Goal: Information Seeking & Learning: Learn about a topic

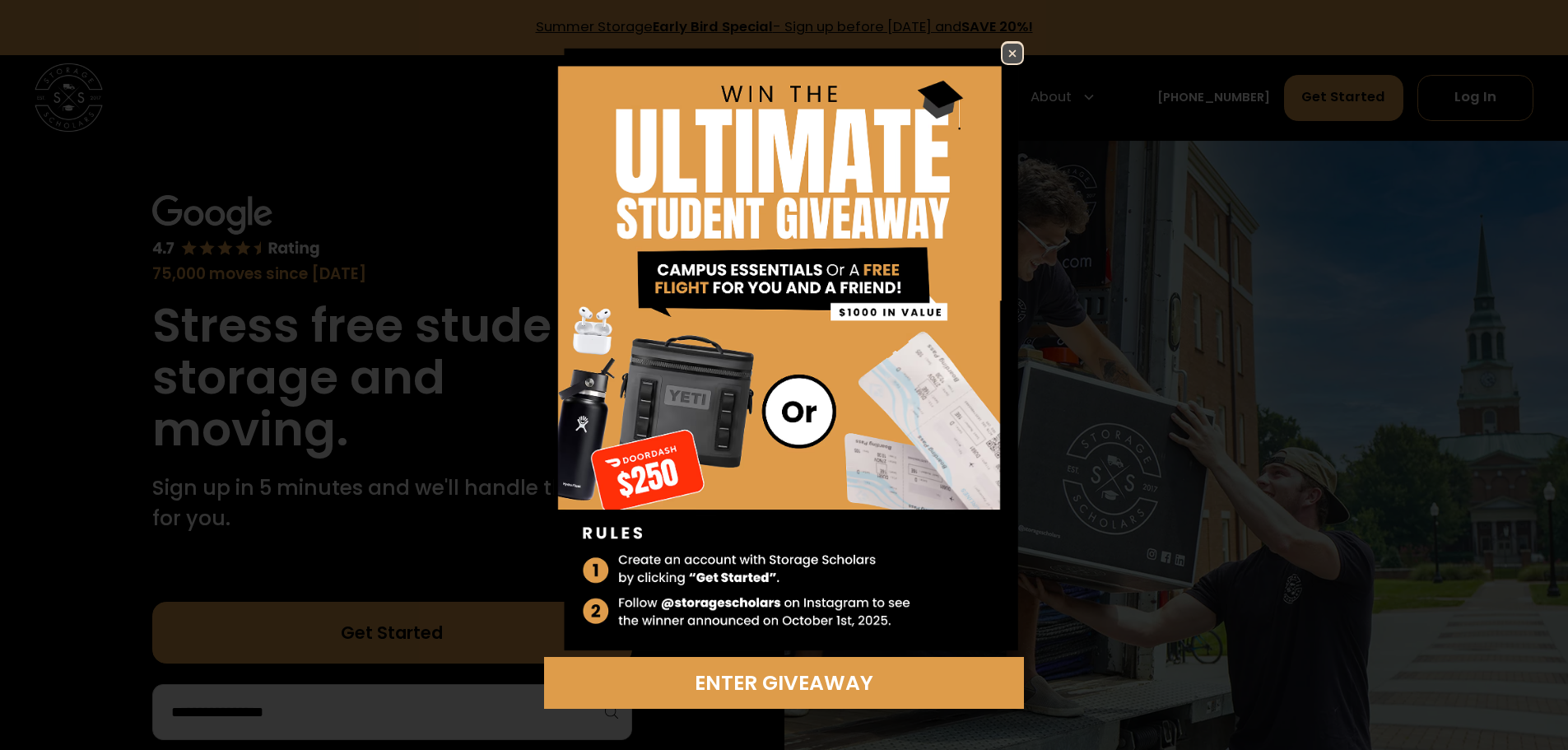
click at [1009, 48] on img at bounding box center [1012, 53] width 20 height 20
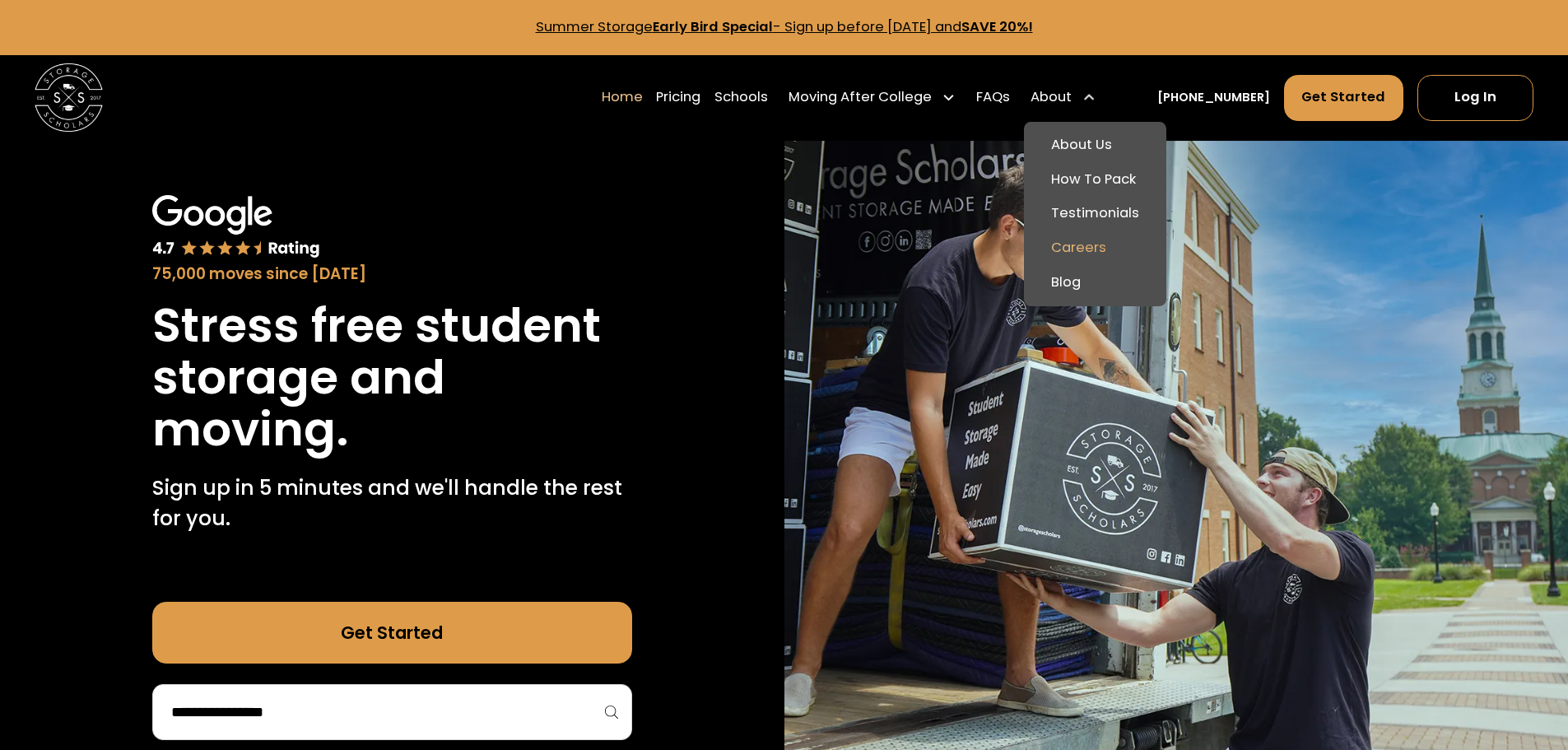
click at [1099, 241] on link "Careers" at bounding box center [1094, 248] width 129 height 35
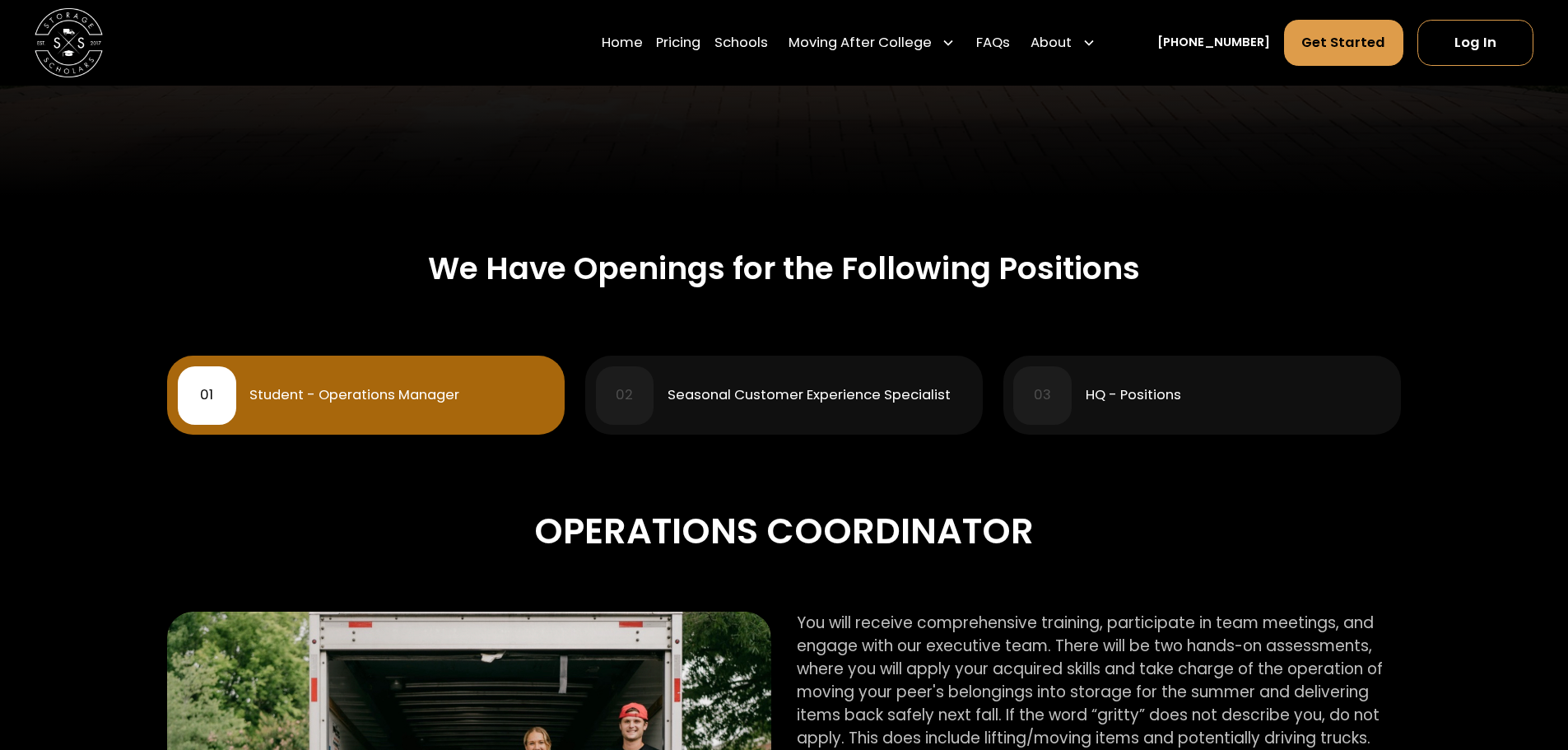
scroll to position [482, 0]
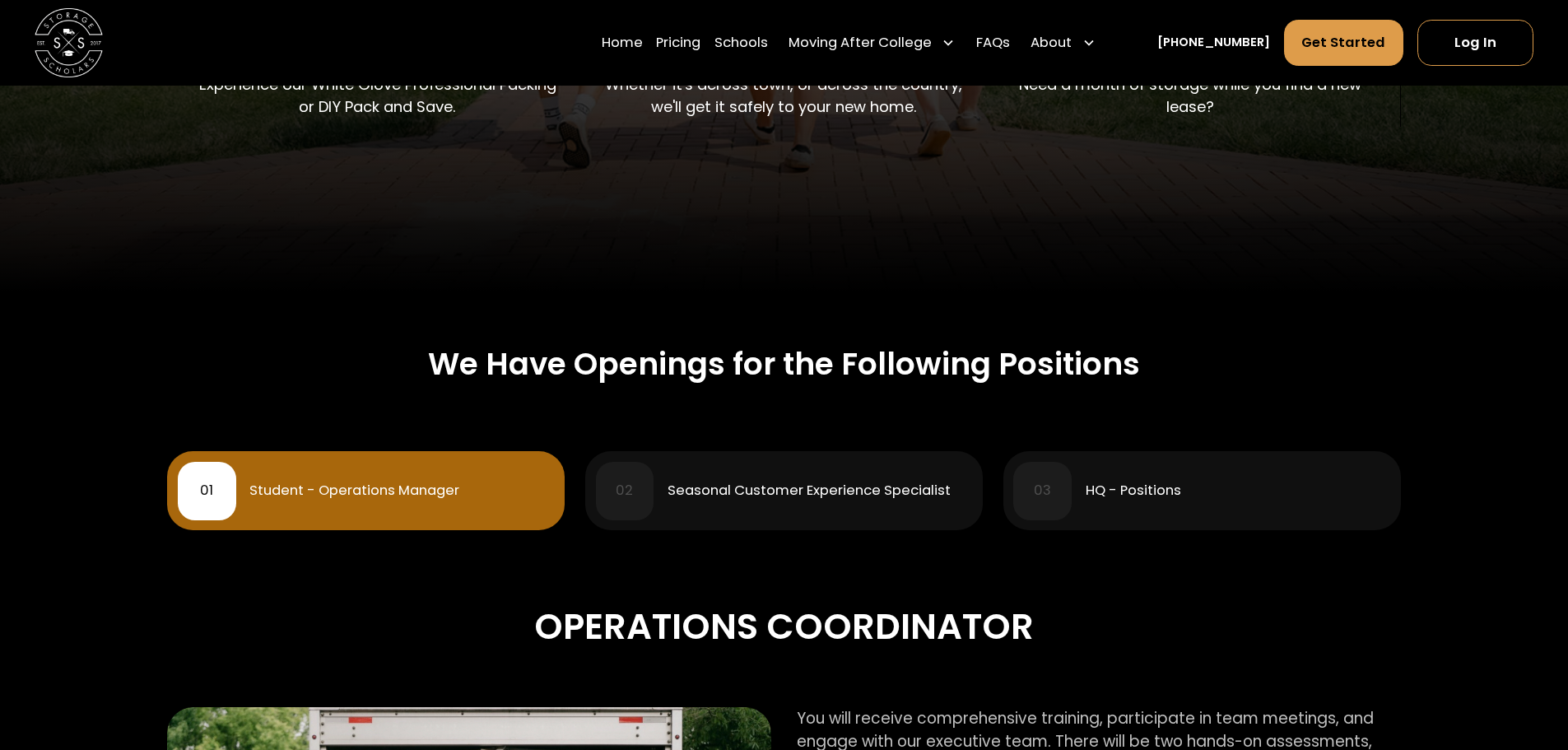
click at [730, 509] on div "02 Seasonal Customer Experience Specialist" at bounding box center [785, 491] width 377 height 58
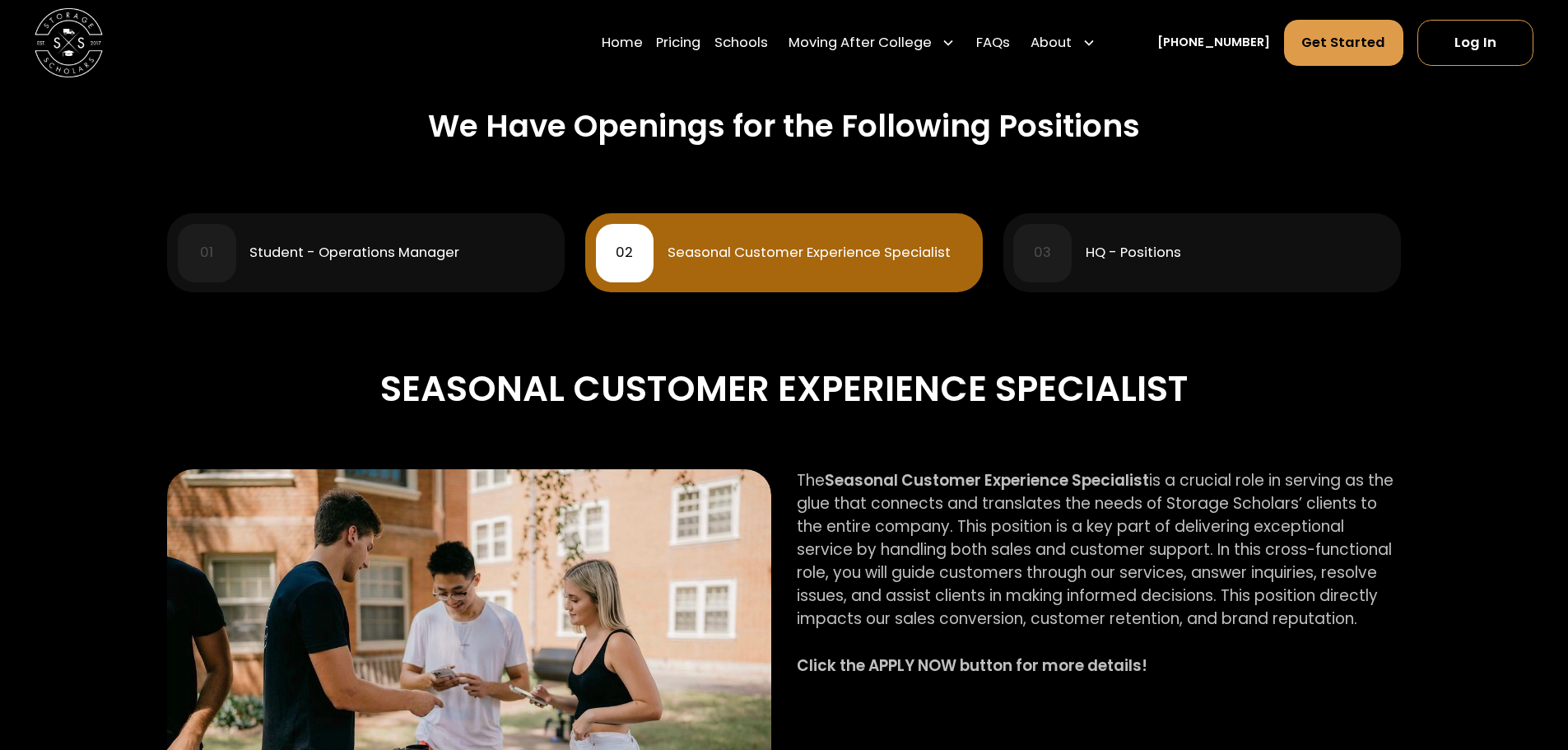
scroll to position [647, 0]
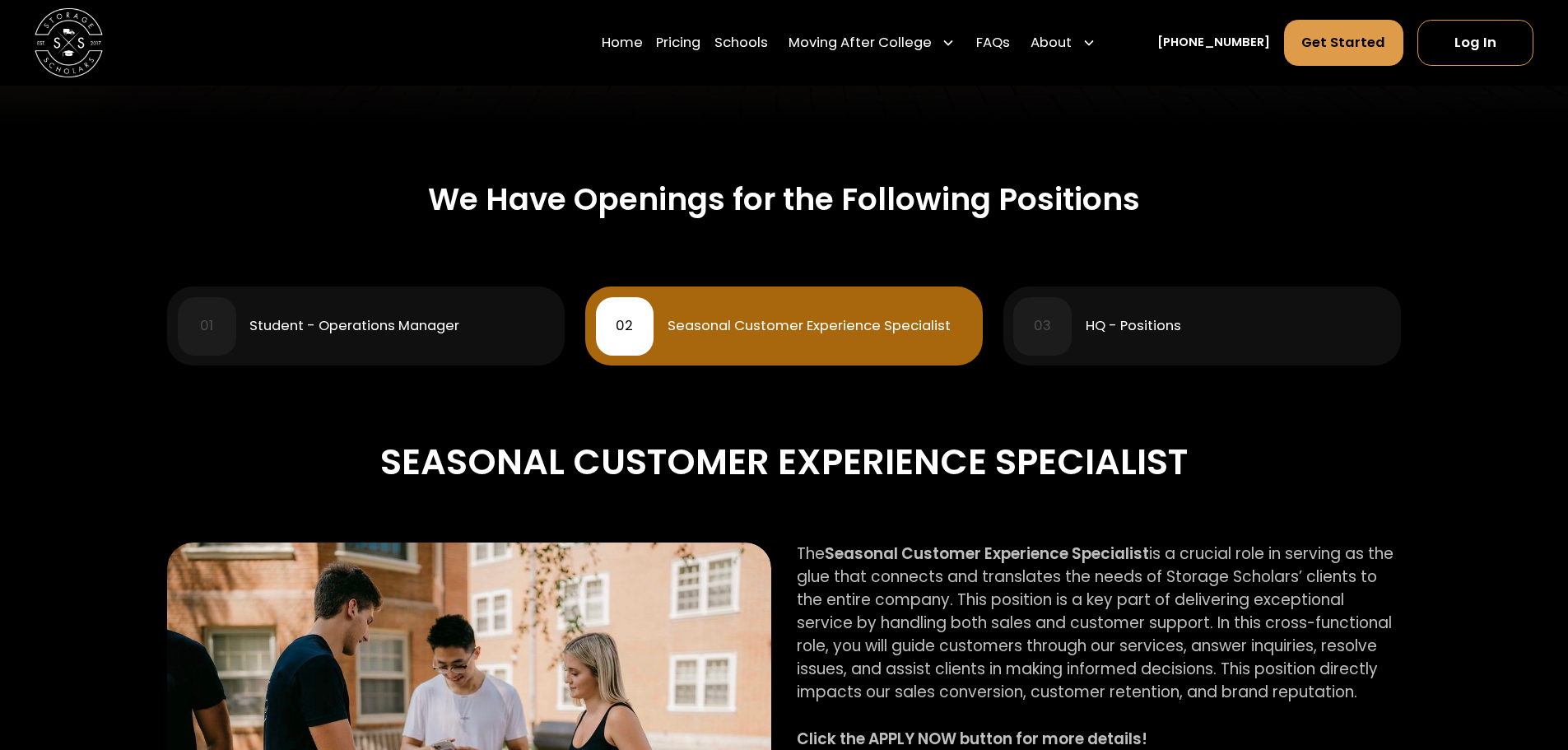
click at [1150, 310] on div "03 HQ - Positions" at bounding box center [1202, 326] width 377 height 58
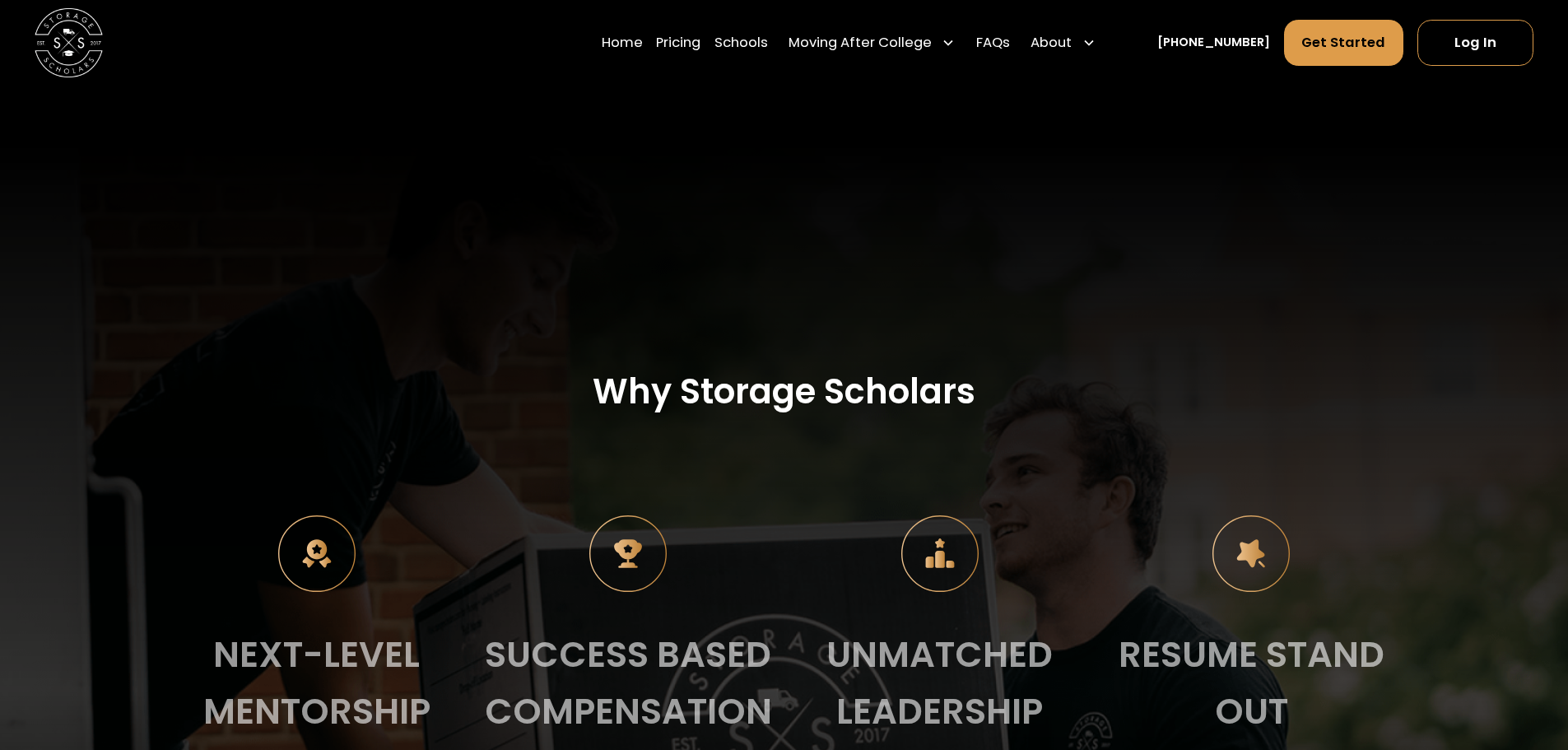
scroll to position [1058, 0]
